Goal: Navigation & Orientation: Find specific page/section

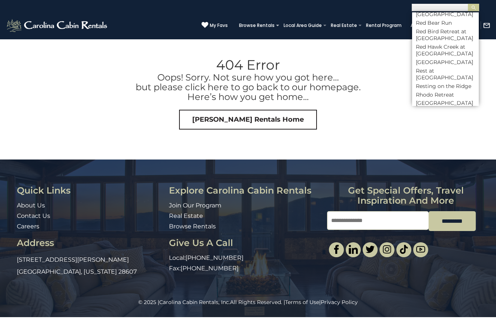
scroll to position [2820, 0]
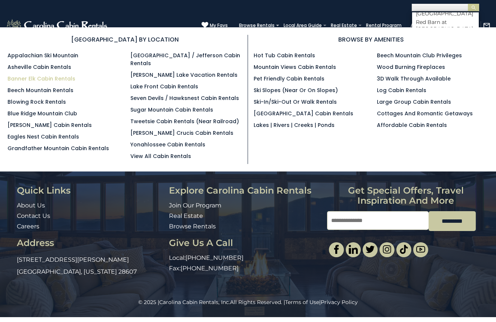
click at [46, 78] on link "Banner Elk Cabin Rentals" at bounding box center [41, 78] width 68 height 7
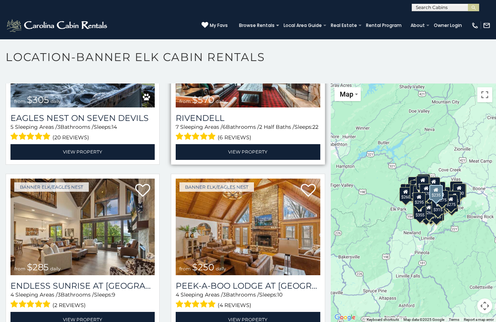
scroll to position [1937, 0]
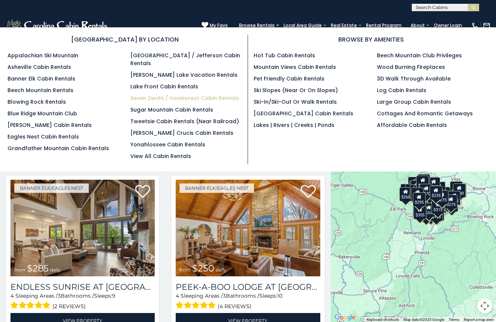
click at [159, 94] on link "Seven Devils / Hawksnest Cabin Rentals" at bounding box center [184, 97] width 109 height 7
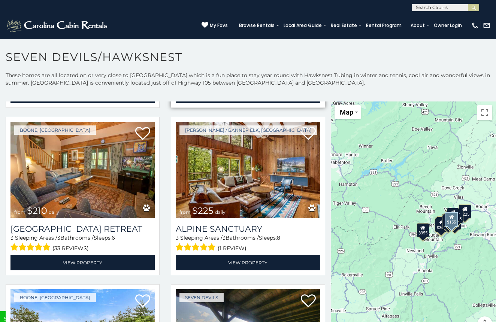
scroll to position [2200, 0]
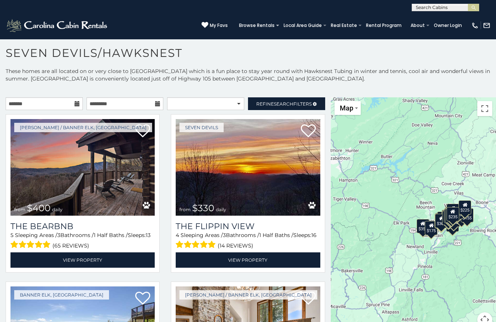
click at [449, 7] on input "text" at bounding box center [445, 8] width 66 height 7
